Goal: Task Accomplishment & Management: Use online tool/utility

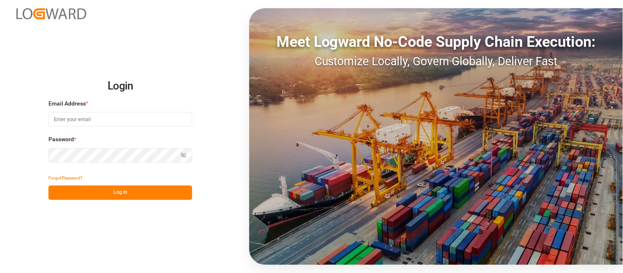
click at [107, 123] on input at bounding box center [120, 119] width 144 height 14
type input "[PERSON_NAME][DOMAIN_NAME][EMAIL_ADDRESS][DOMAIN_NAME]"
click at [189, 156] on button "Show password" at bounding box center [183, 155] width 17 height 14
click at [116, 189] on button "Log In" at bounding box center [120, 193] width 144 height 14
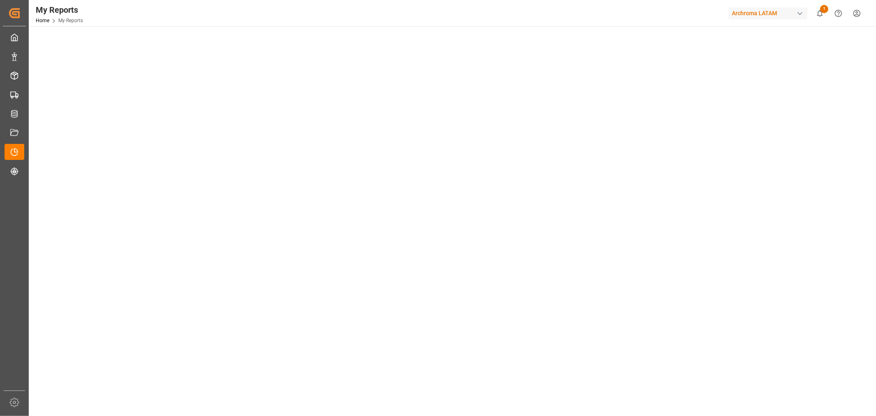
scroll to position [137, 0]
